Goal: Task Accomplishment & Management: Manage account settings

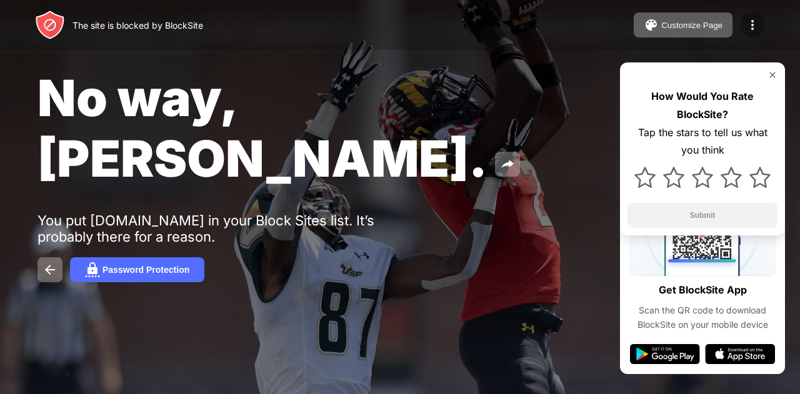
click at [755, 19] on img at bounding box center [752, 24] width 15 height 15
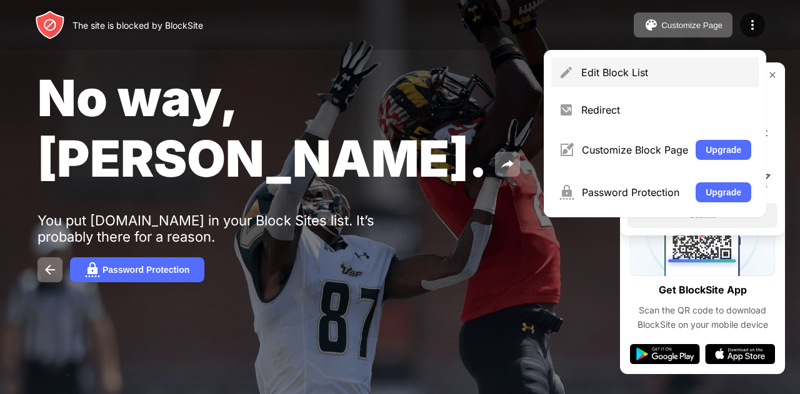
click at [607, 79] on div "Edit Block List" at bounding box center [654, 72] width 207 height 30
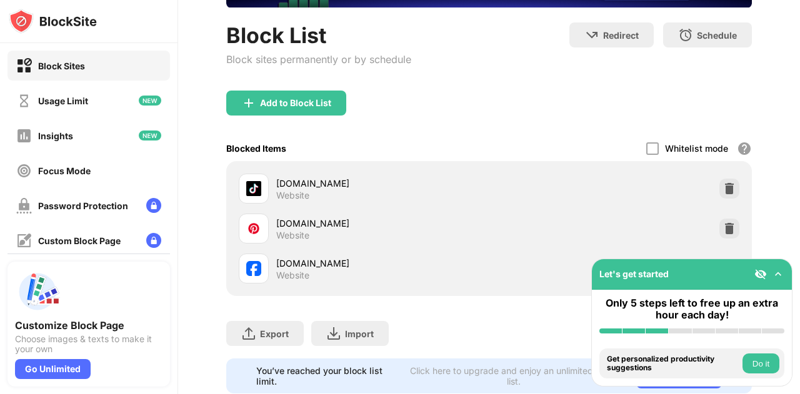
scroll to position [130, 0]
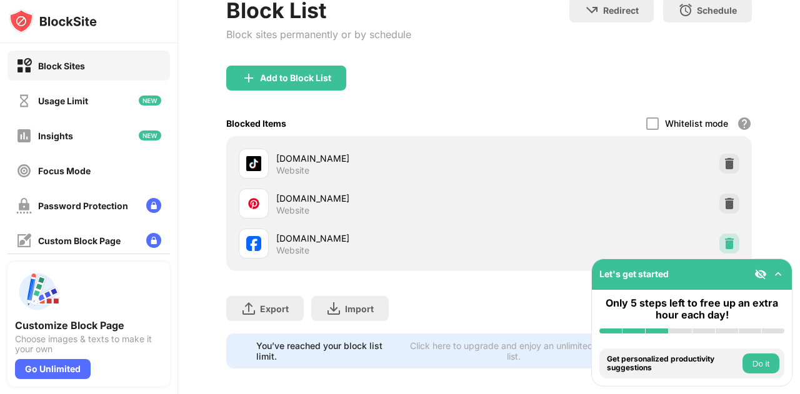
click at [719, 247] on div at bounding box center [729, 244] width 20 height 20
